Goal: Task Accomplishment & Management: Manage account settings

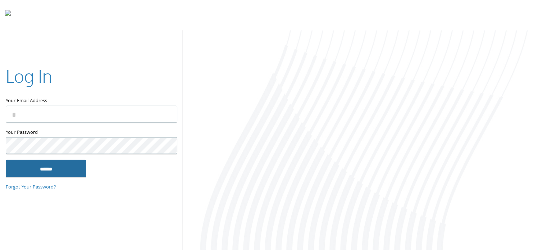
type input "**********"
click at [36, 173] on input "******" at bounding box center [46, 168] width 81 height 17
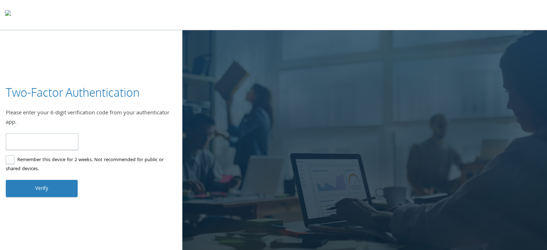
type input "******"
